Goal: Use online tool/utility: Use online tool/utility

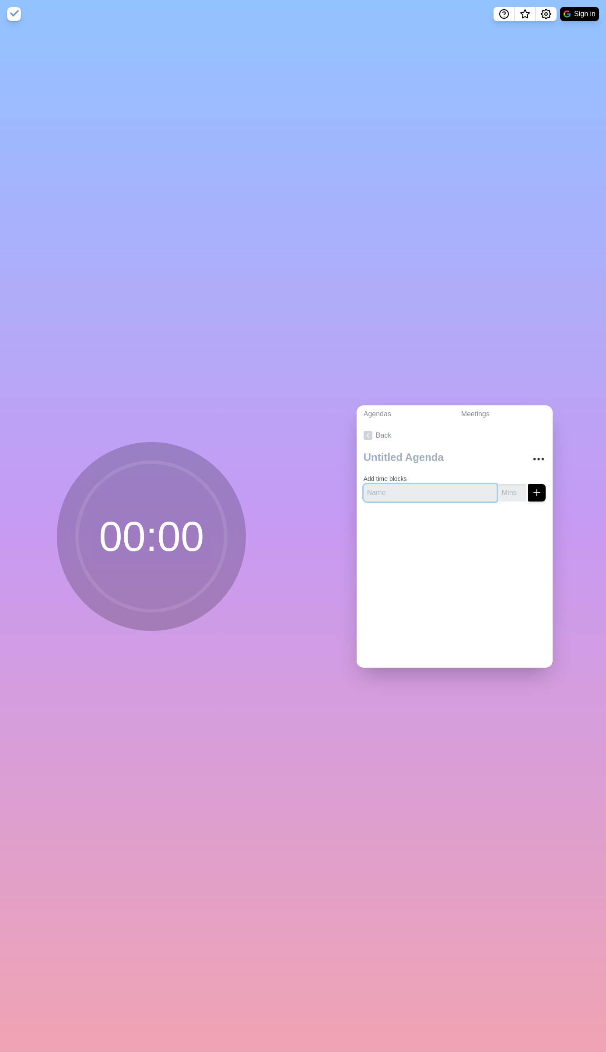
click at [440, 491] on input "text" at bounding box center [429, 492] width 133 height 17
type input "Intro"
type input "5"
click at [531, 488] on icon "submit" at bounding box center [536, 493] width 10 height 10
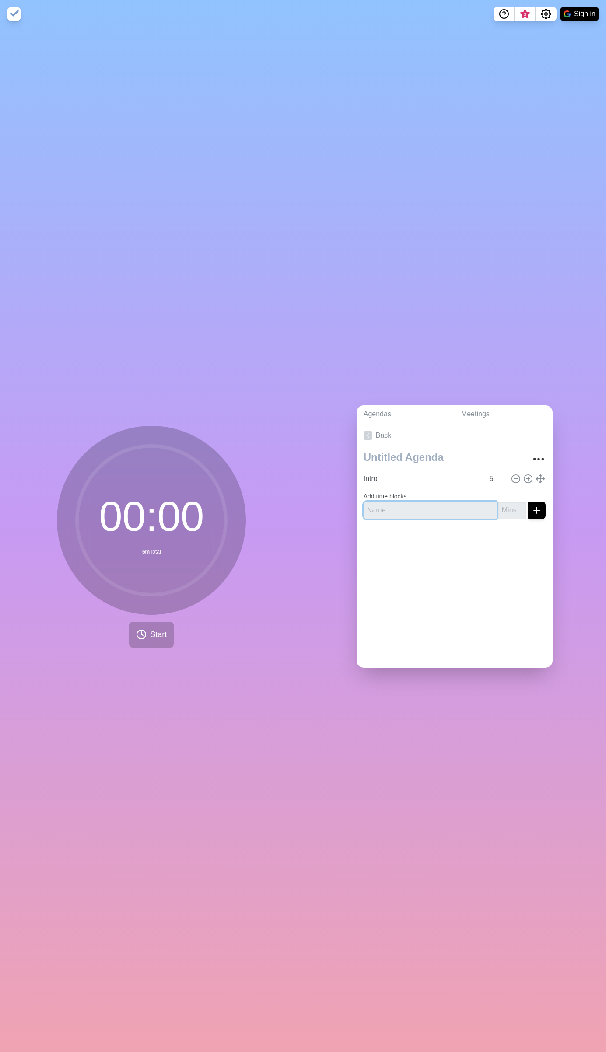
click at [415, 505] on input "text" at bounding box center [429, 510] width 133 height 17
click at [397, 453] on textarea at bounding box center [441, 457] width 163 height 19
type textarea "Interview"
click at [404, 508] on input "text" at bounding box center [429, 510] width 133 height 17
click at [397, 509] on input "Technical Execellence" at bounding box center [429, 510] width 133 height 17
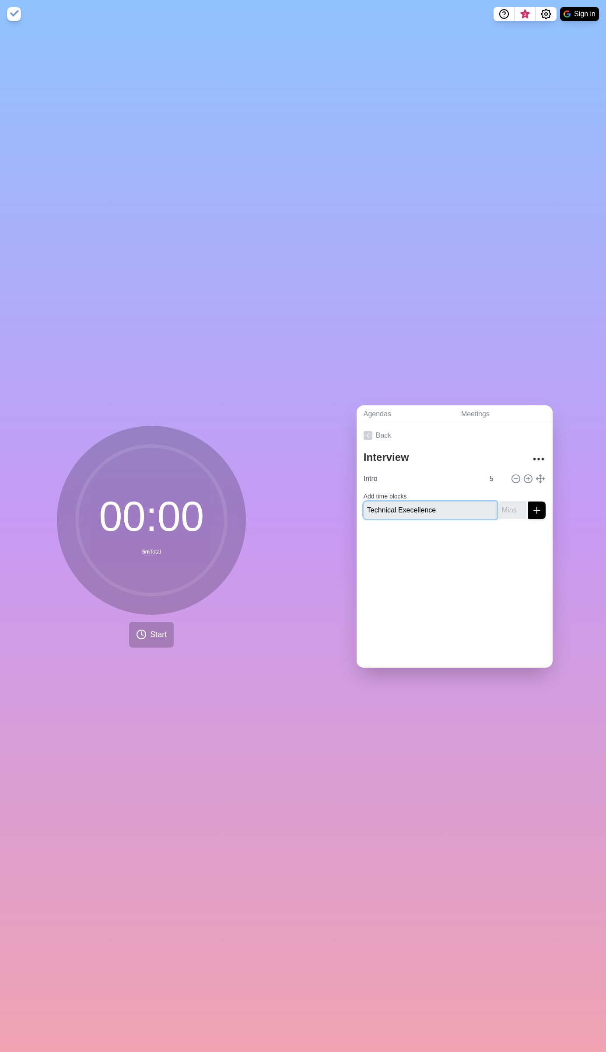
click at [400, 507] on input "Technical Execellence" at bounding box center [429, 510] width 133 height 17
click at [412, 509] on input "Technical Excecellence" at bounding box center [429, 510] width 133 height 17
type input "Technical Excellence"
click at [498, 505] on input "number" at bounding box center [512, 510] width 28 height 17
type input "15"
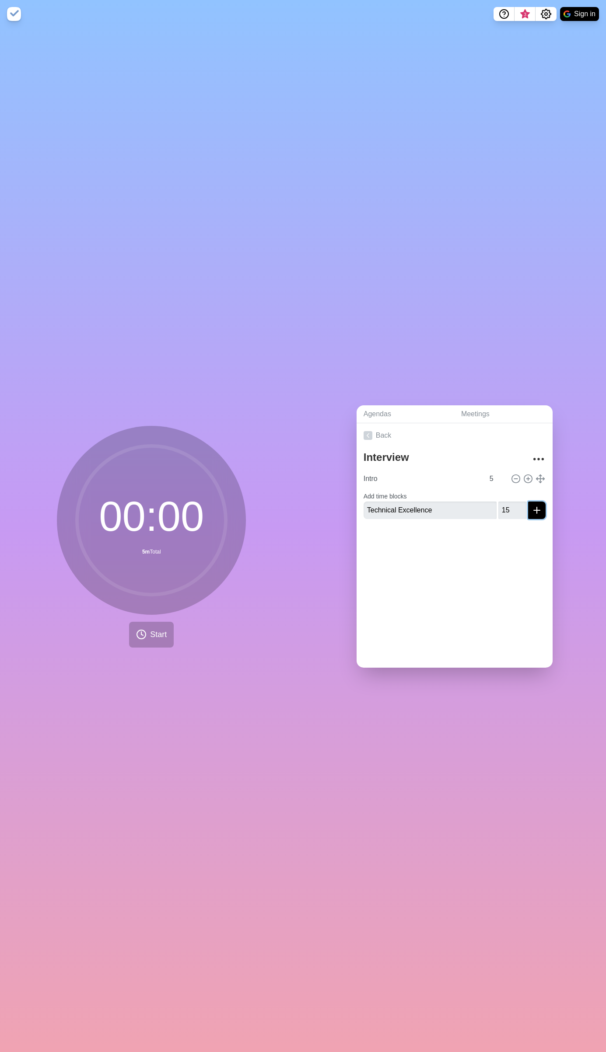
click at [531, 511] on icon "submit" at bounding box center [536, 510] width 10 height 10
type input "Coding exercise"
click at [502, 512] on input "number" at bounding box center [512, 517] width 28 height 17
type input "20"
click at [537, 514] on line "submit" at bounding box center [537, 517] width 0 height 6
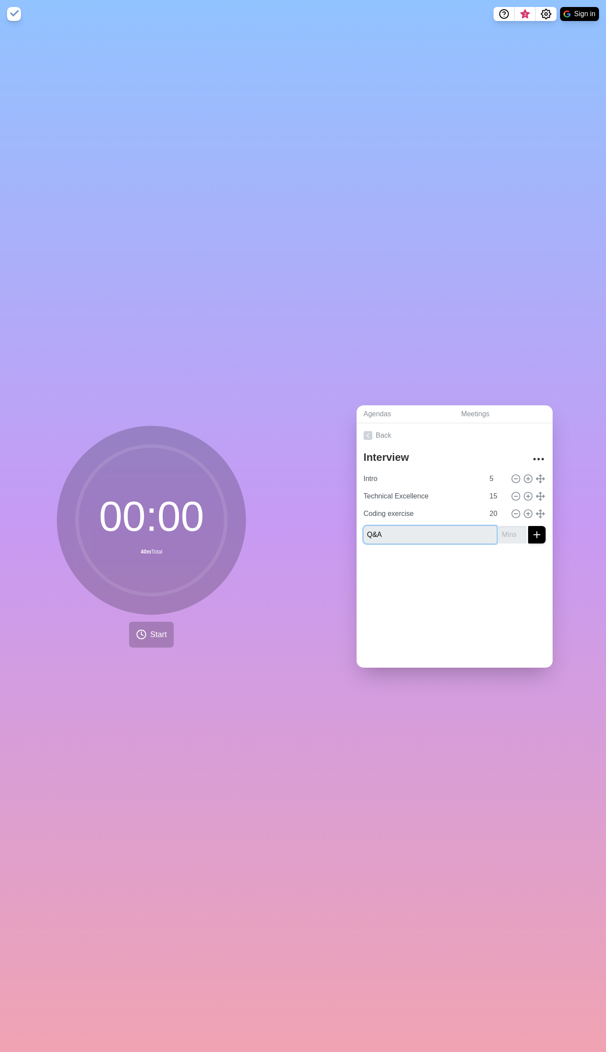
type input "Q&A"
click at [505, 530] on input "number" at bounding box center [512, 534] width 28 height 17
type input "5"
click at [531, 530] on icon "submit" at bounding box center [536, 535] width 10 height 10
click at [456, 610] on div "Back Interview Intro 5 Technical Excellence 15 Coding exercise 20 Q&A 5" at bounding box center [454, 545] width 196 height 244
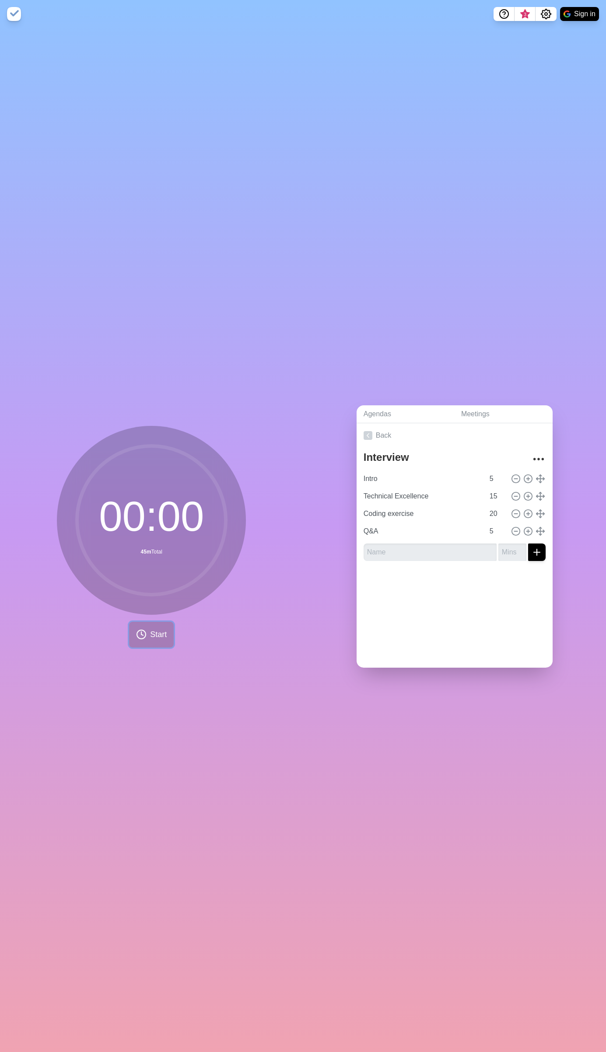
click at [158, 631] on span "Start" at bounding box center [158, 635] width 17 height 12
click at [188, 634] on rect at bounding box center [186, 634] width 11 height 11
click at [531, 458] on icon "More" at bounding box center [538, 459] width 14 height 14
click at [446, 616] on div "Back Interview Clear time blocks Duplicate agenda Delete agenda Archive Intro 5…" at bounding box center [454, 545] width 196 height 244
click at [418, 616] on div "Back Interview Clear time blocks Duplicate agenda Delete agenda Archive Intro 5…" at bounding box center [454, 545] width 196 height 244
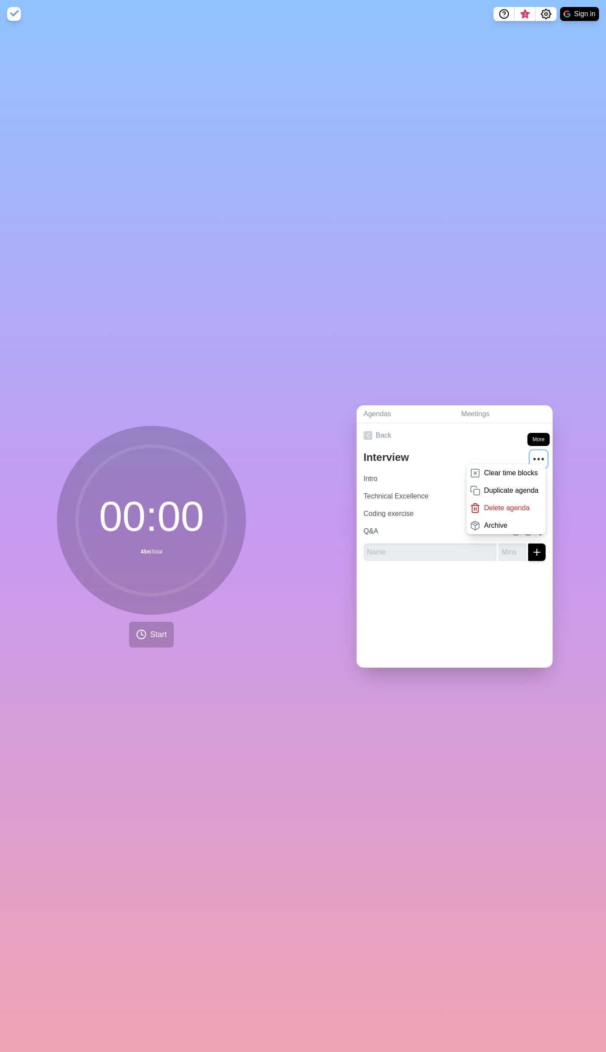
click at [531, 456] on icon "More" at bounding box center [538, 459] width 14 height 14
